Goal: Transaction & Acquisition: Purchase product/service

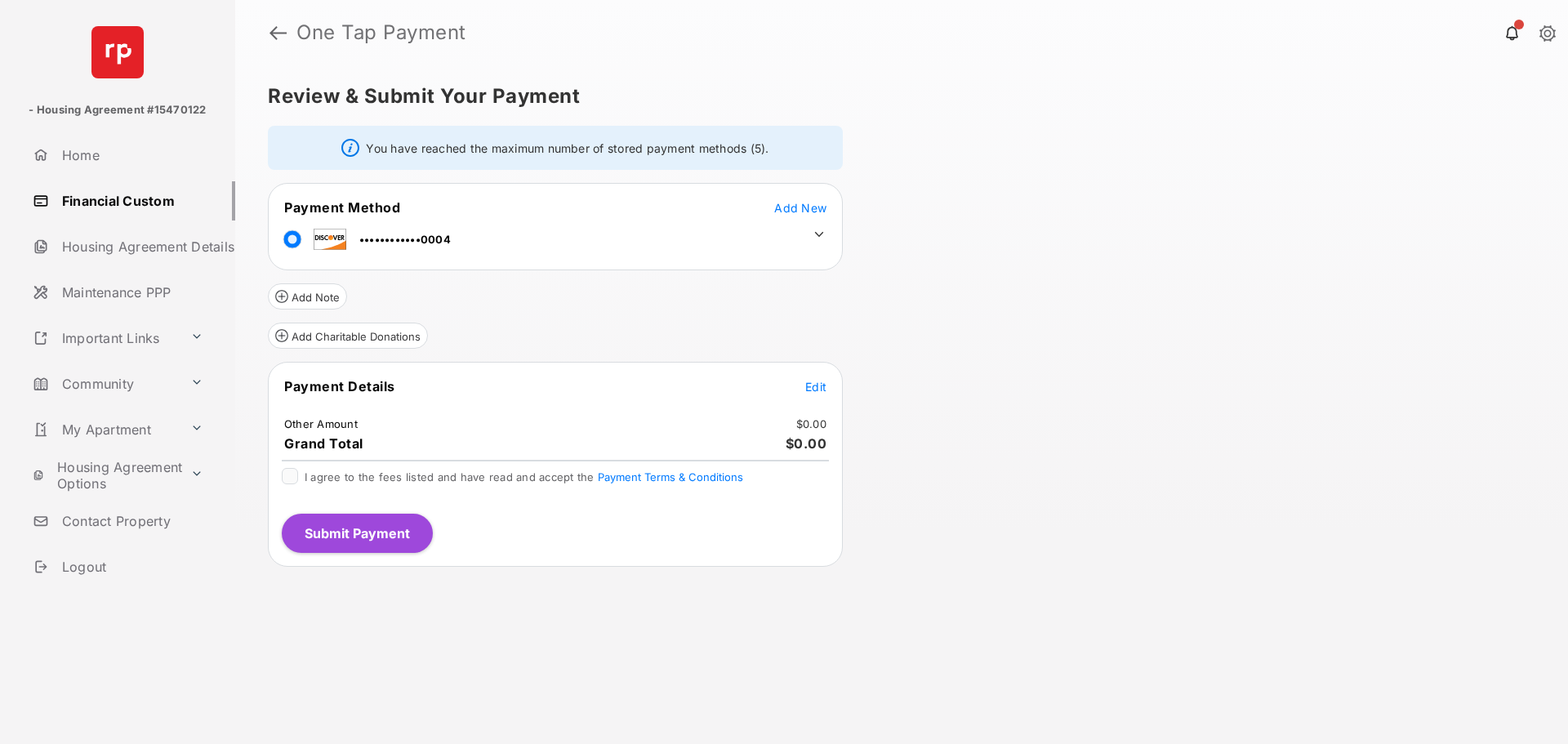
drag, startPoint x: 819, startPoint y: 236, endPoint x: 803, endPoint y: 232, distance: 16.5
click at [819, 234] on icon at bounding box center [819, 234] width 9 height 5
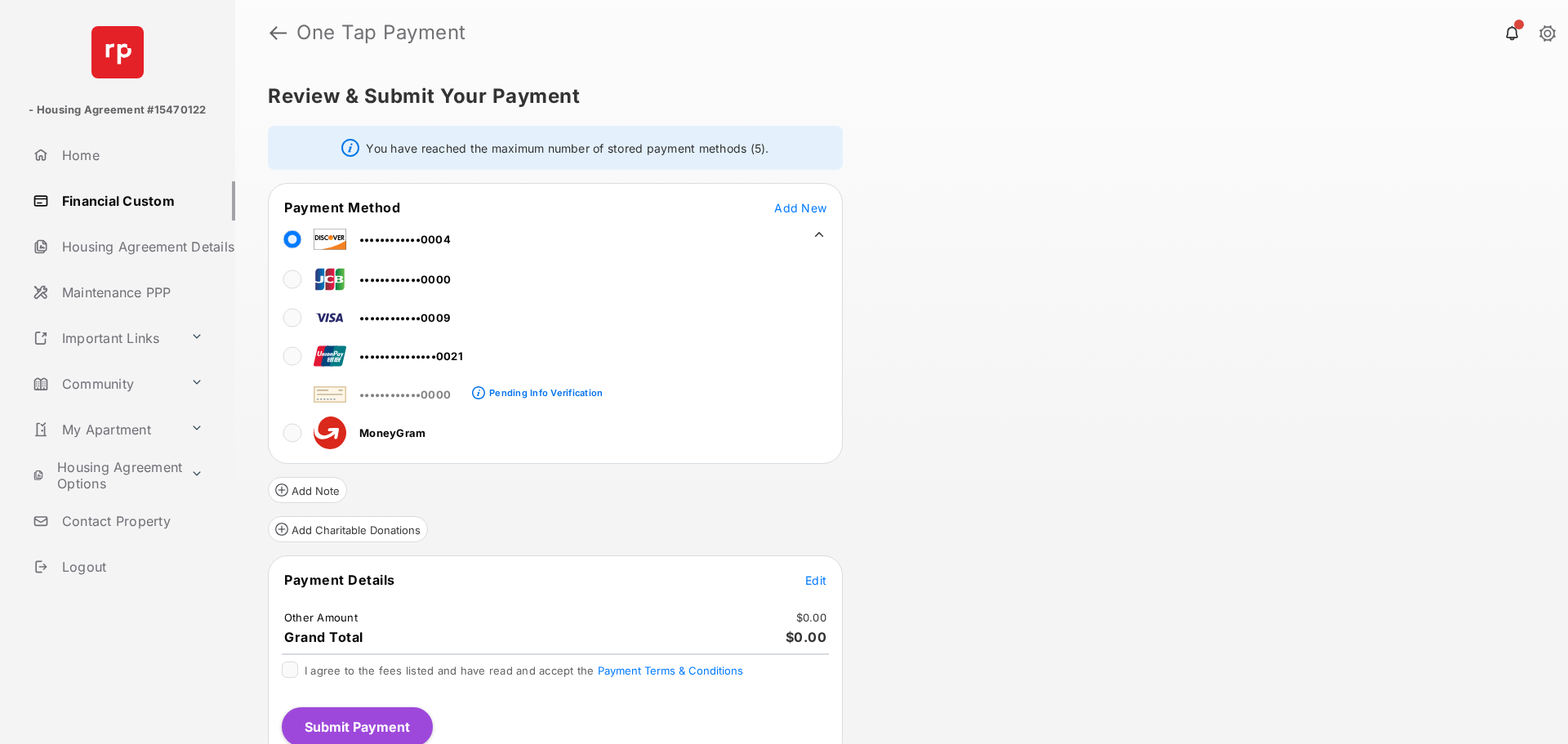
click at [376, 273] on span "••••••••••••0000" at bounding box center [406, 280] width 91 height 13
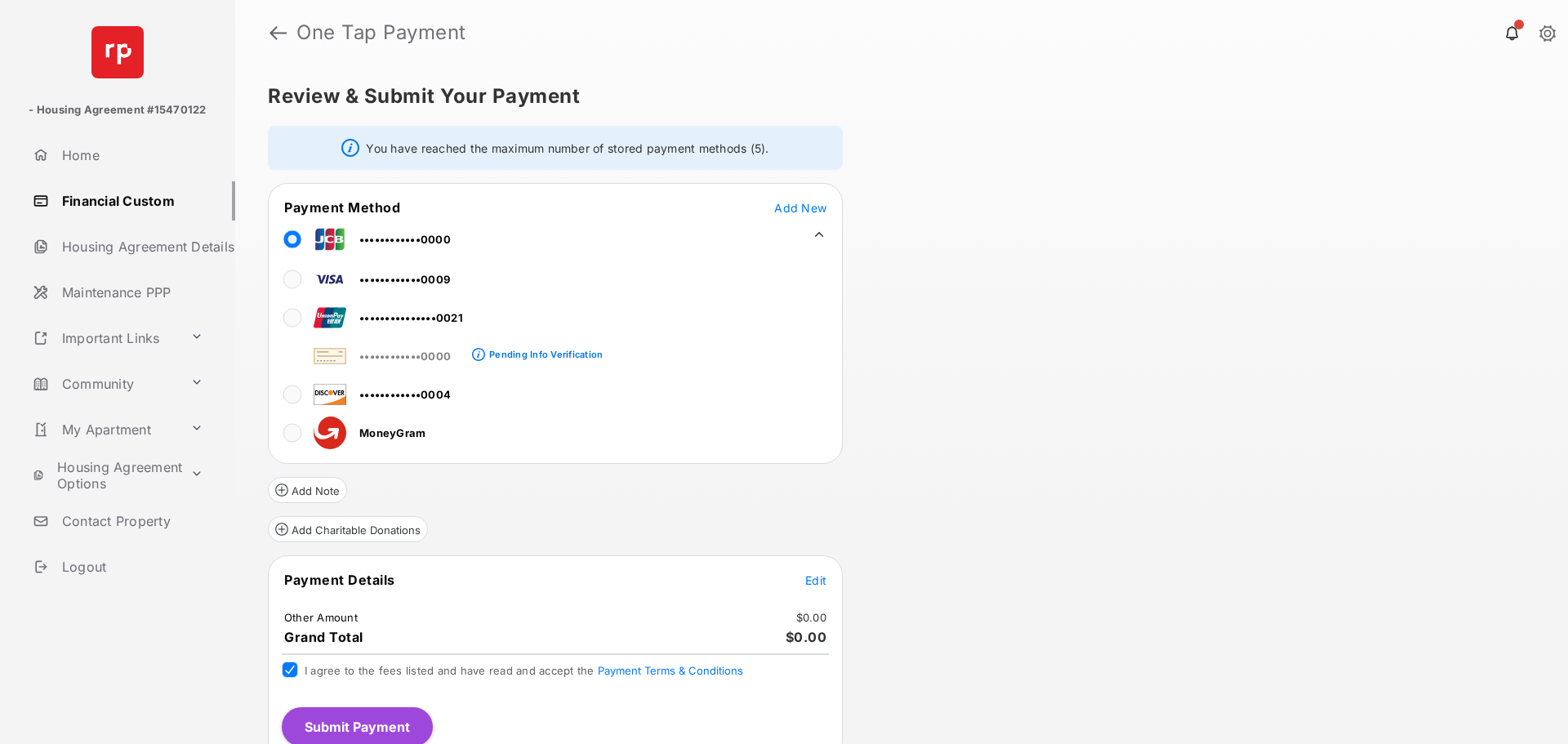
click at [816, 584] on span "Edit" at bounding box center [816, 579] width 21 height 14
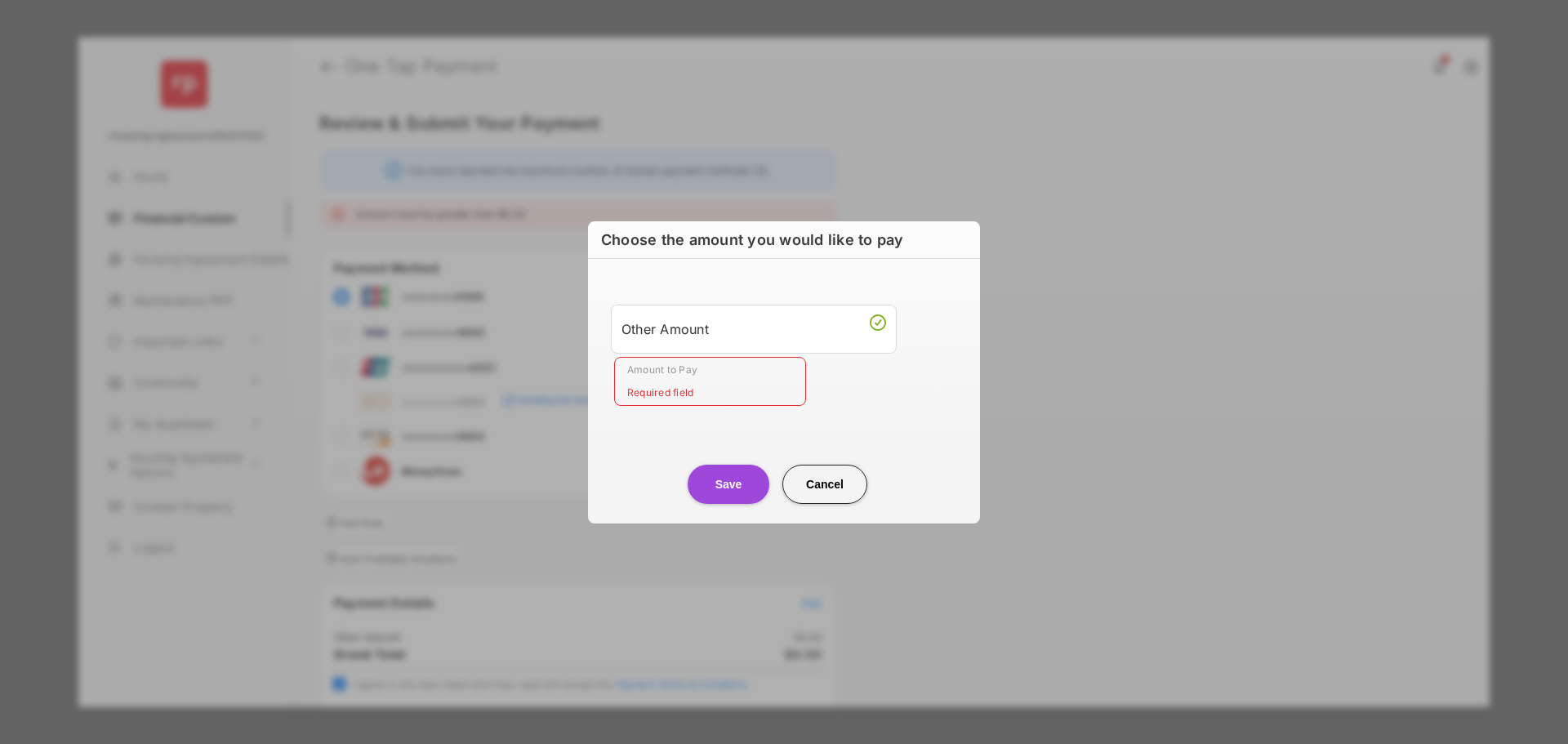
drag, startPoint x: 655, startPoint y: 411, endPoint x: 654, endPoint y: 382, distance: 29.0
click at [653, 409] on div "Other Amount Amount to Pay Required field" at bounding box center [784, 355] width 372 height 153
click at [660, 382] on input "Amount to Pay" at bounding box center [710, 381] width 192 height 49
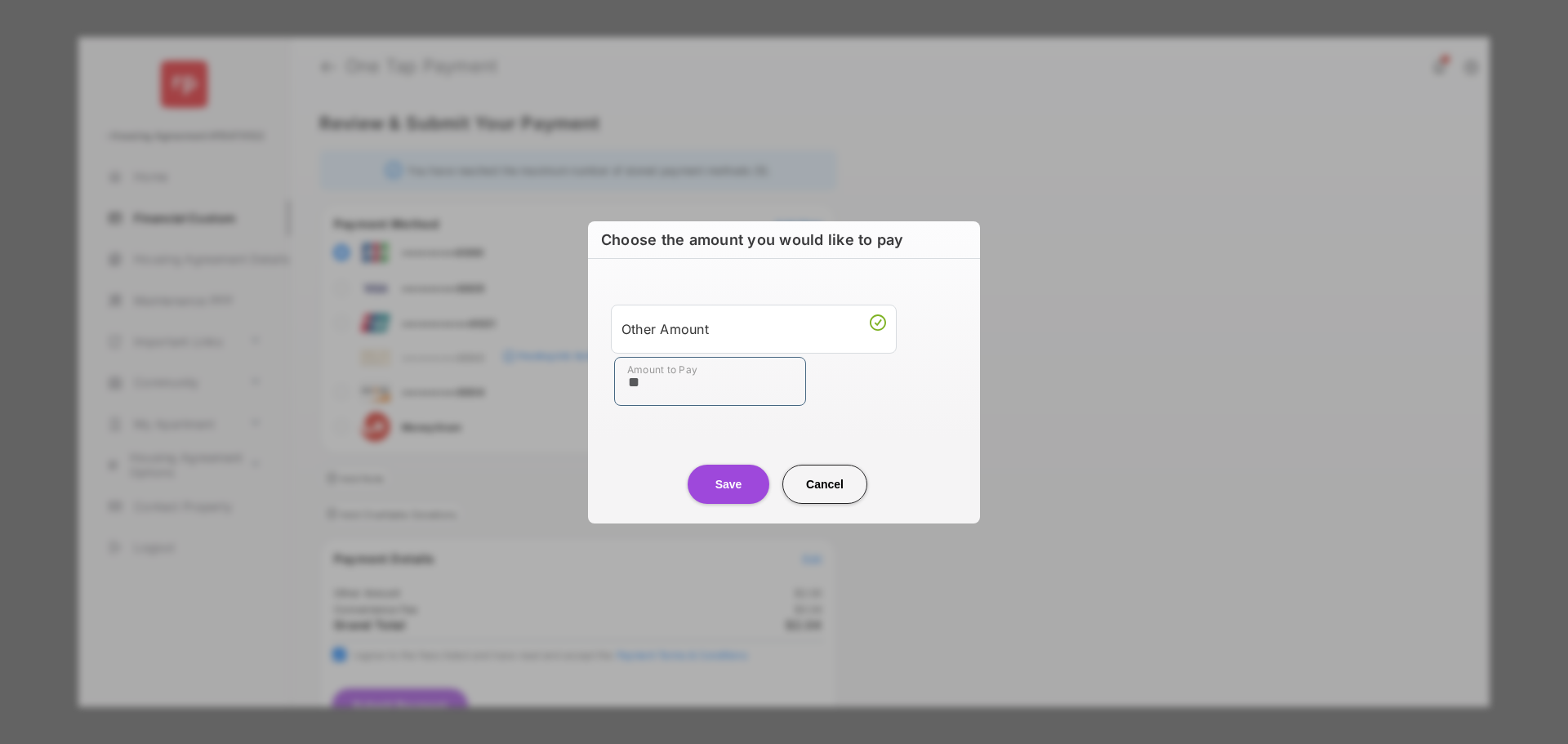
type input "**"
drag, startPoint x: 613, startPoint y: 457, endPoint x: 668, endPoint y: 462, distance: 55.2
click at [619, 457] on center "Save Cancel" at bounding box center [784, 477] width 353 height 52
click at [724, 497] on button "Save" at bounding box center [728, 483] width 82 height 39
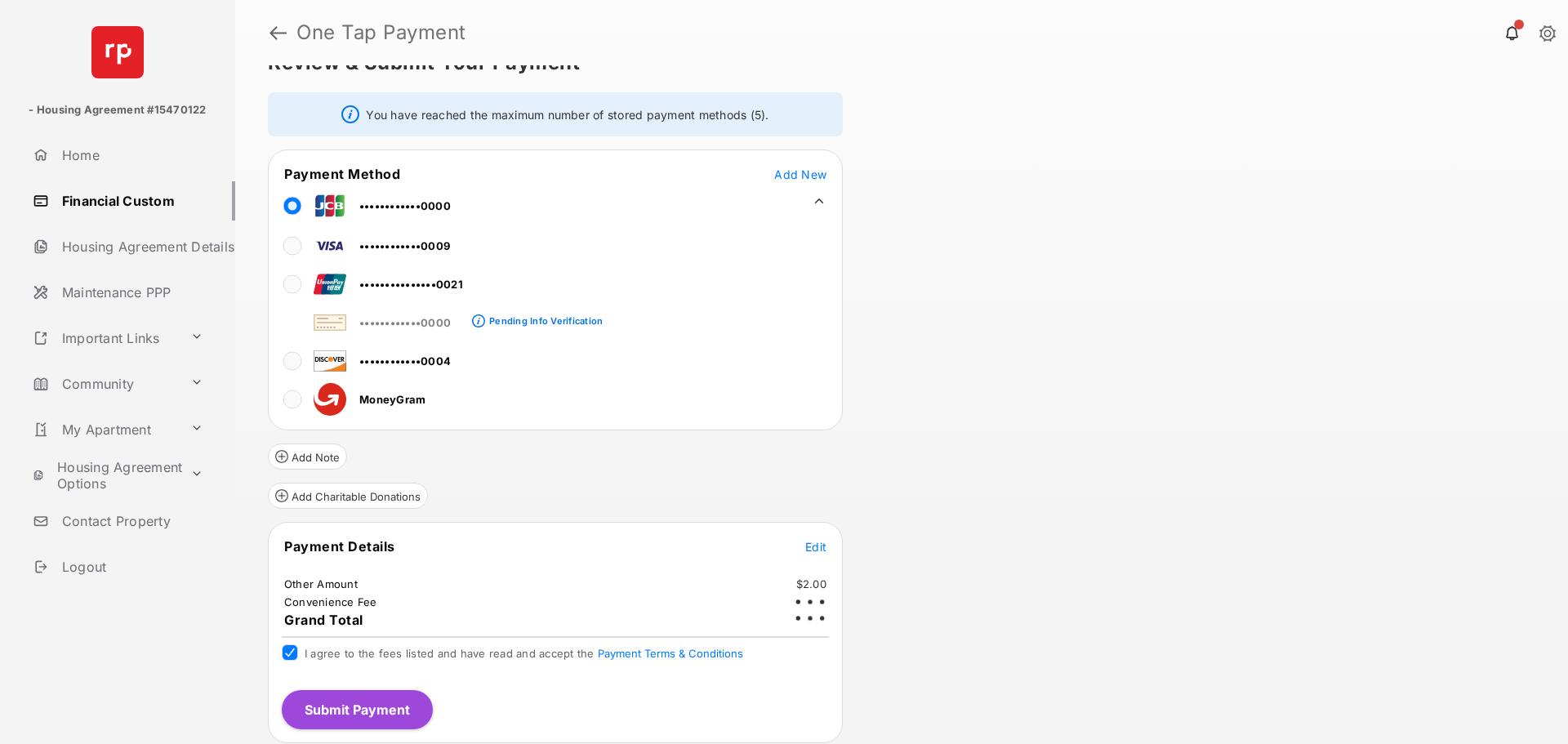
scroll to position [34, 0]
click at [363, 710] on button "Submit Payment" at bounding box center [357, 708] width 151 height 39
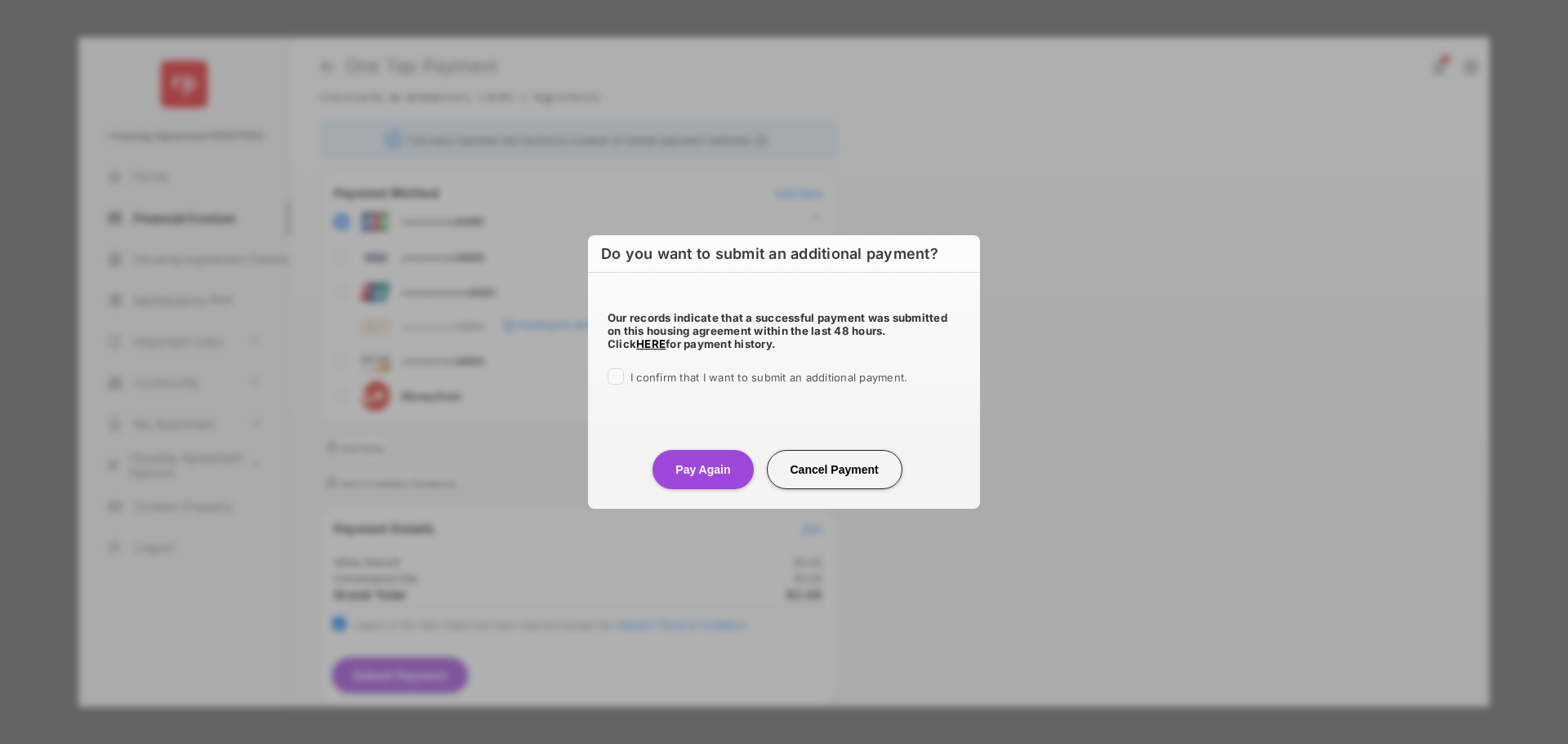
click at [630, 376] on div "I confirm that I want to submit an additional payment." at bounding box center [784, 378] width 353 height 20
click at [687, 472] on button "Pay Again" at bounding box center [704, 469] width 101 height 39
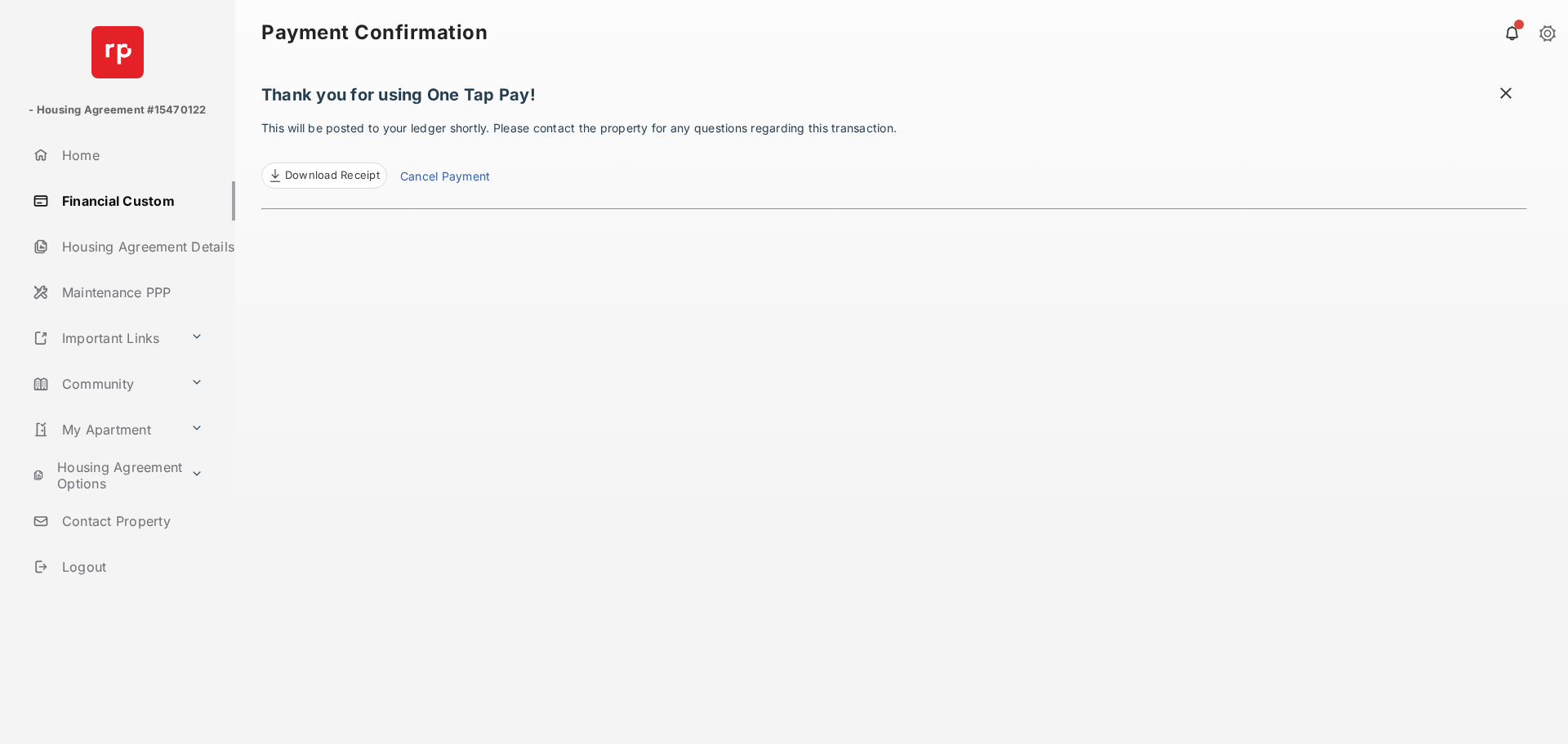
click at [1511, 100] on span at bounding box center [1506, 94] width 16 height 20
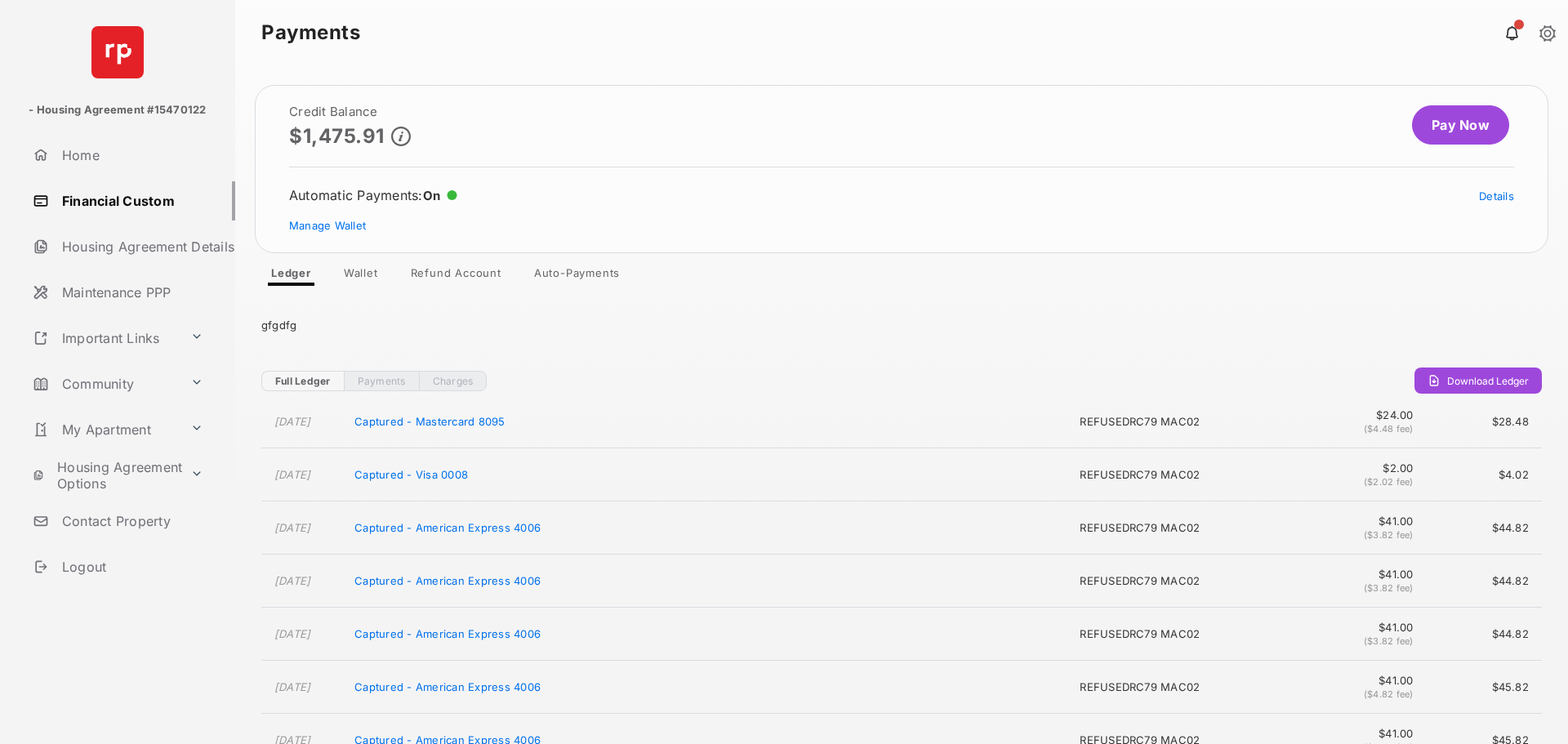
scroll to position [790, 0]
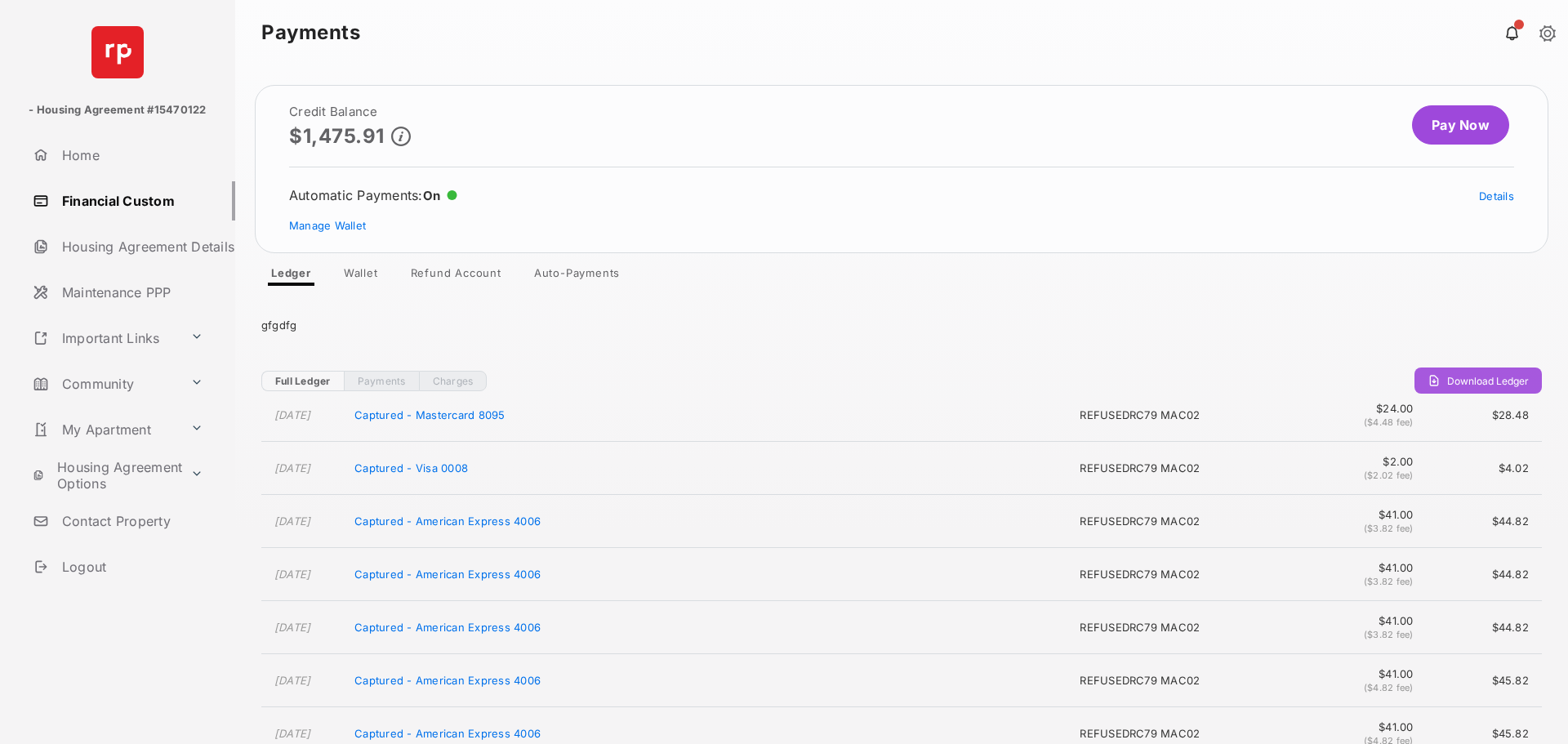
click at [1502, 382] on span "Download Ledger" at bounding box center [1488, 381] width 82 height 12
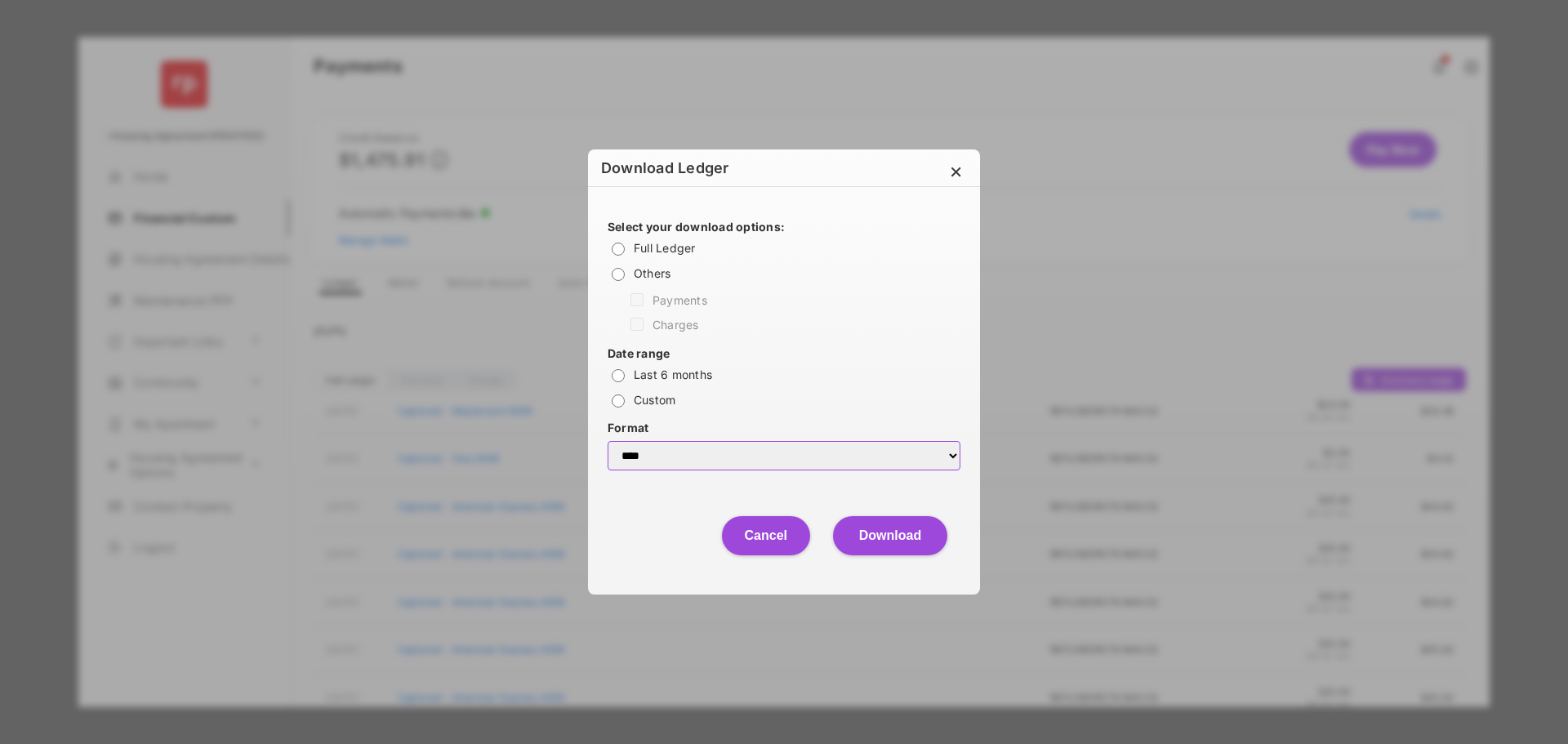
click at [766, 450] on select "**** ***" at bounding box center [784, 455] width 353 height 29
click at [701, 446] on select "**** ***" at bounding box center [784, 455] width 353 height 29
click at [607, 441] on select "**** ***" at bounding box center [784, 455] width 353 height 29
click at [890, 538] on button "Download" at bounding box center [890, 535] width 114 height 39
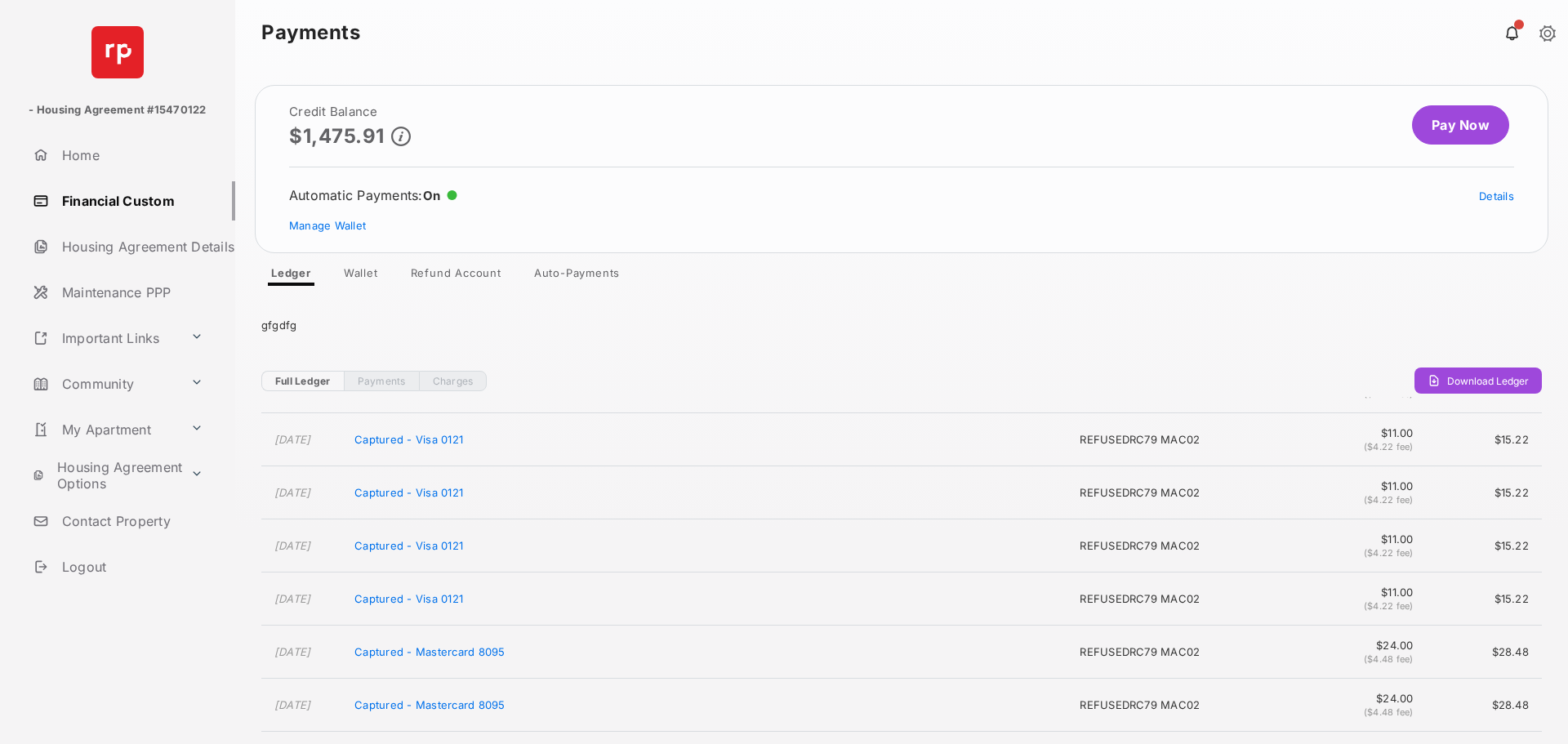
scroll to position [408, 0]
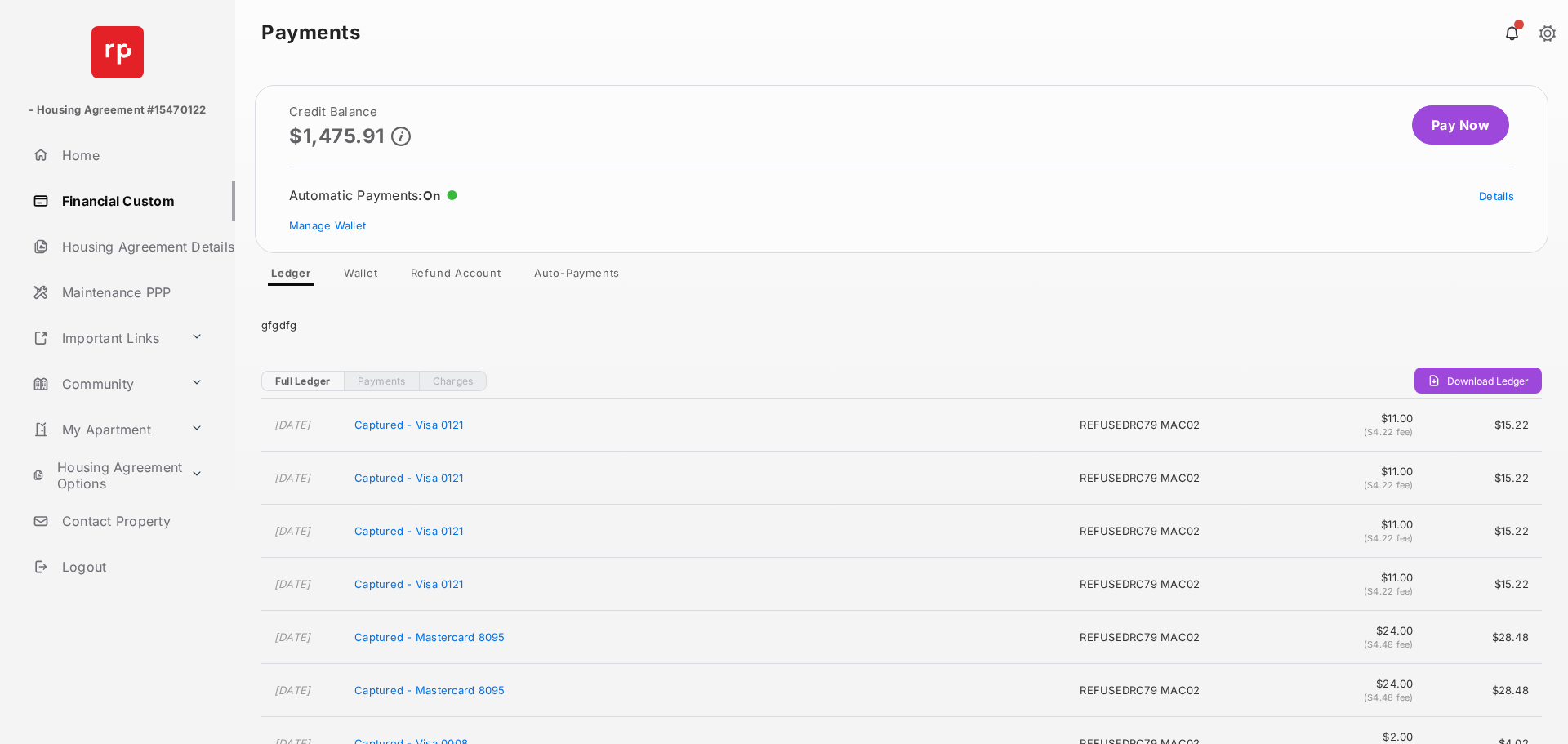
click at [368, 388] on link "Payments" at bounding box center [381, 381] width 75 height 20
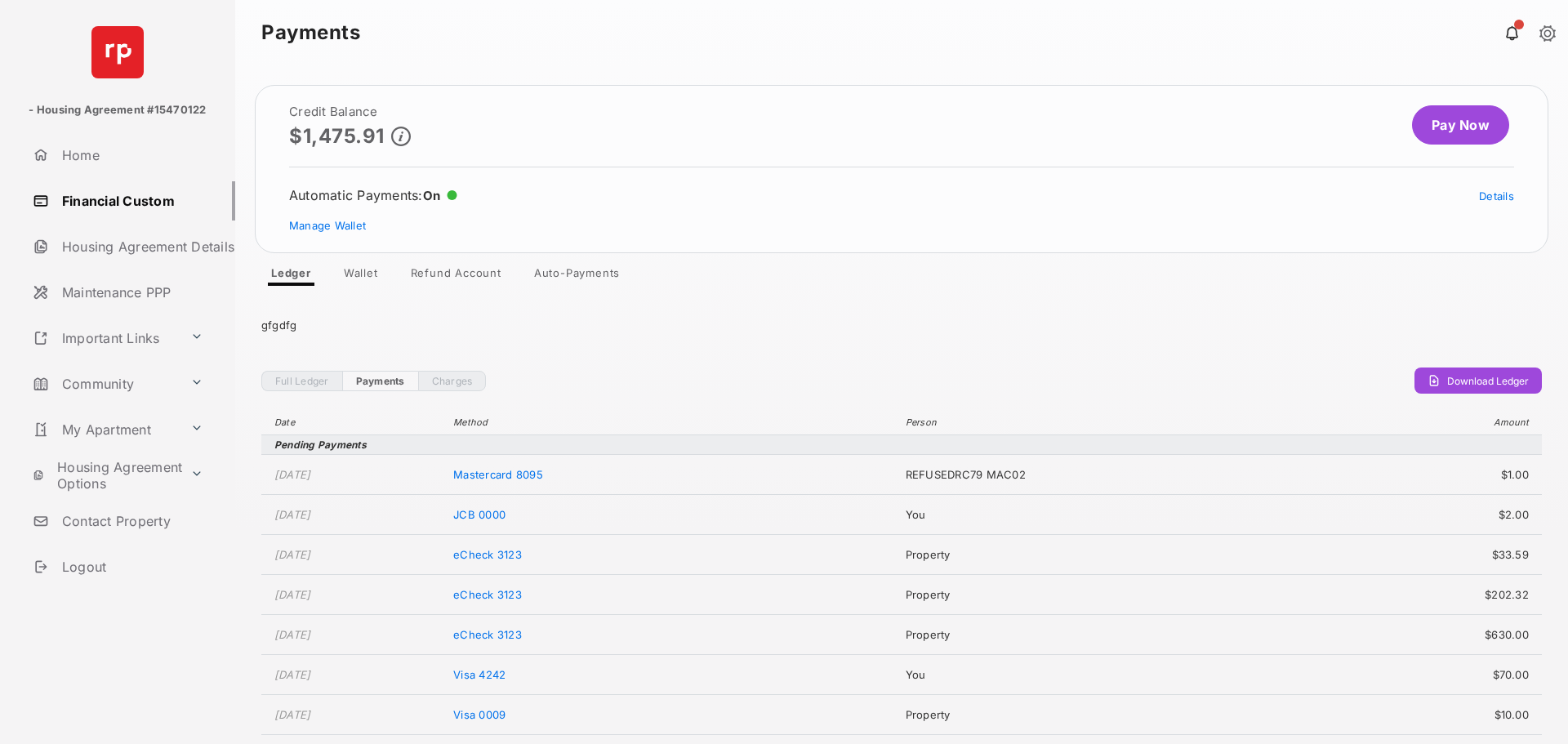
drag, startPoint x: 1024, startPoint y: 236, endPoint x: 1083, endPoint y: 666, distance: 434.0
click at [1083, 666] on td "You" at bounding box center [1116, 675] width 436 height 40
